Goal: Navigation & Orientation: Go to known website

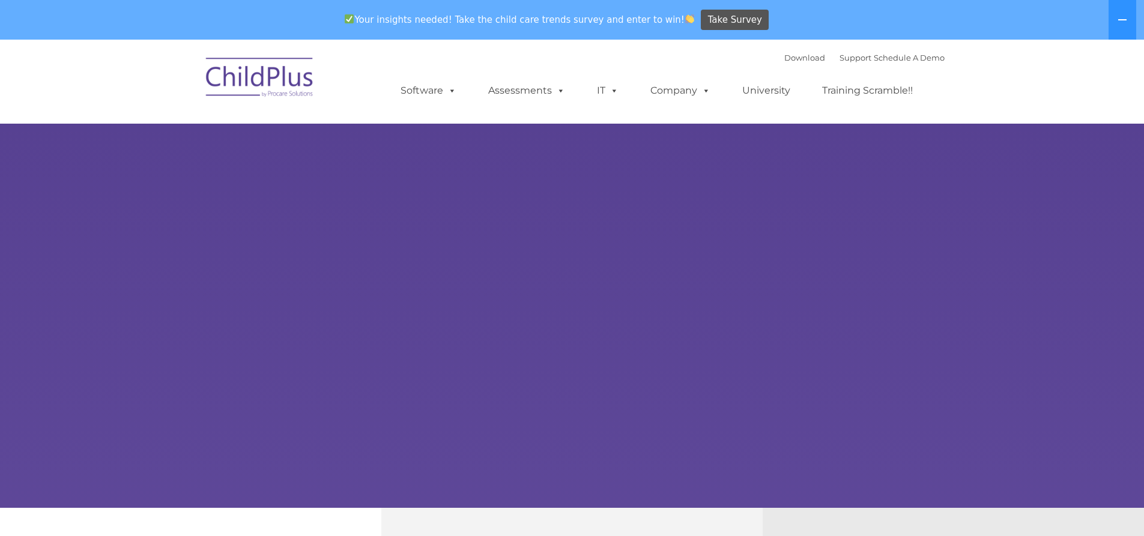
select select "MEDIUM"
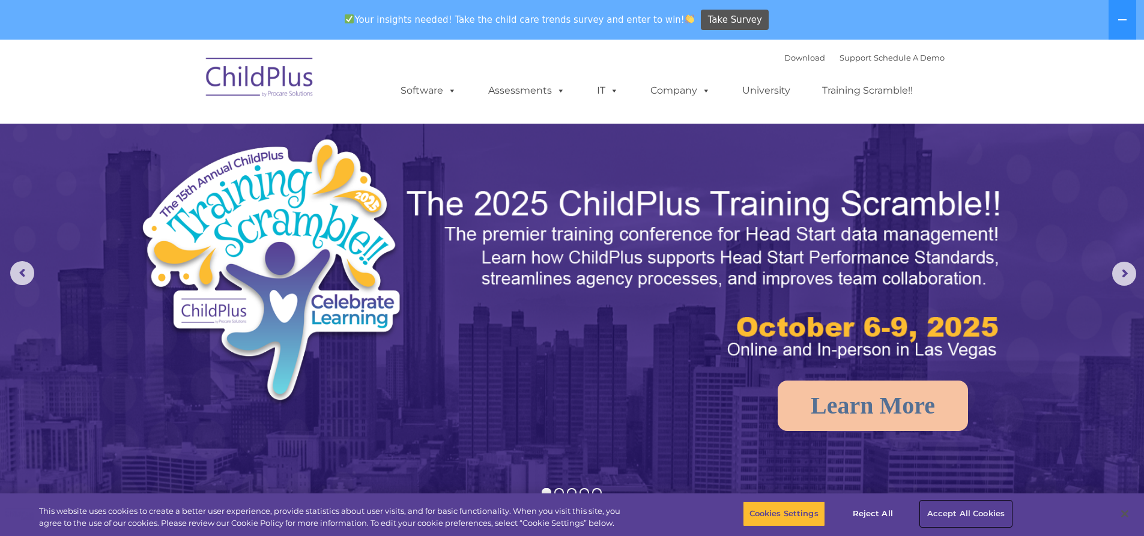
click at [964, 513] on button "Accept All Cookies" at bounding box center [966, 514] width 91 height 25
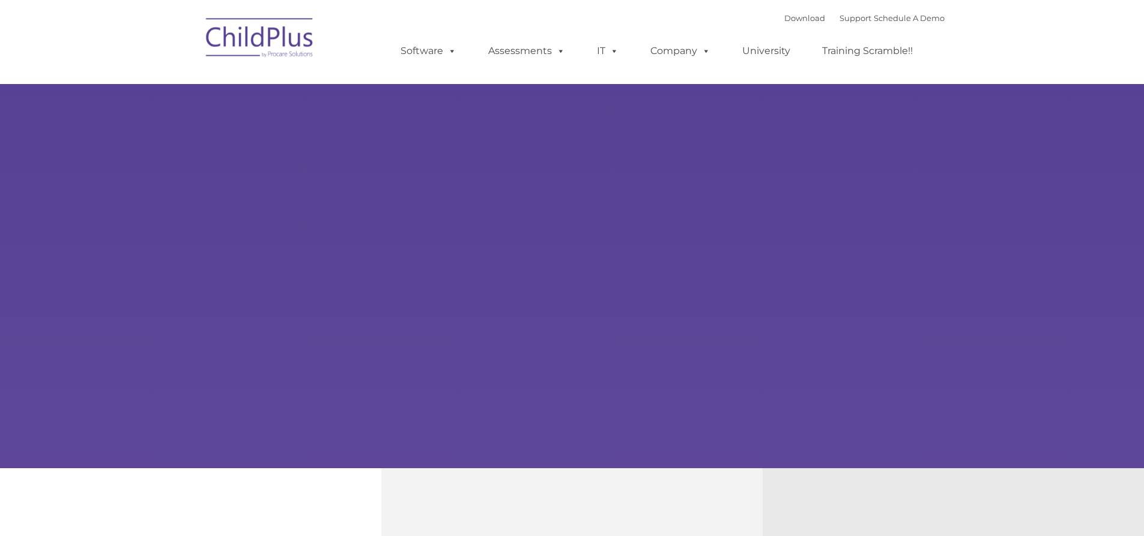
type input ""
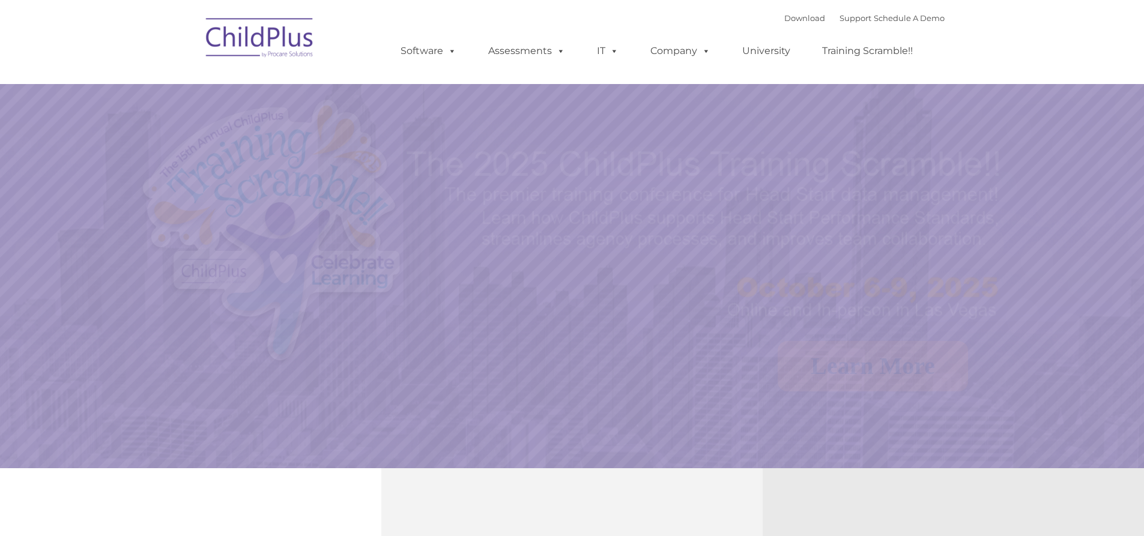
select select "MEDIUM"
